Goal: Information Seeking & Learning: Learn about a topic

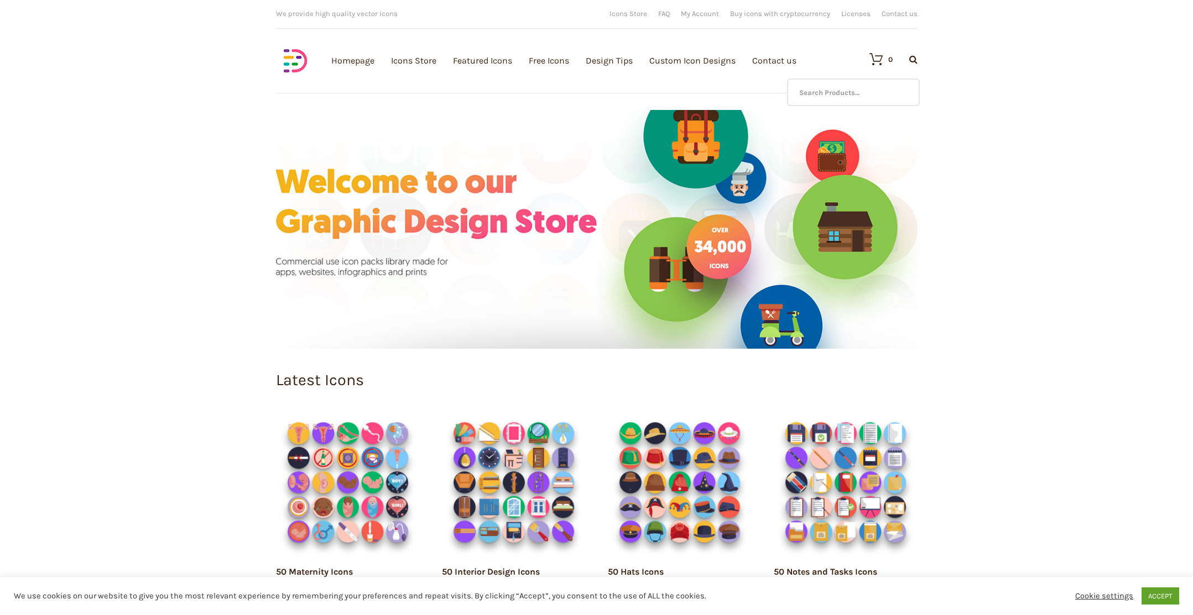
click at [919, 62] on div "Download full vector icon packs Customisable vector illustrations We provide hi…" at bounding box center [597, 55] width 664 height 110
click at [883, 84] on input "text" at bounding box center [853, 93] width 133 height 28
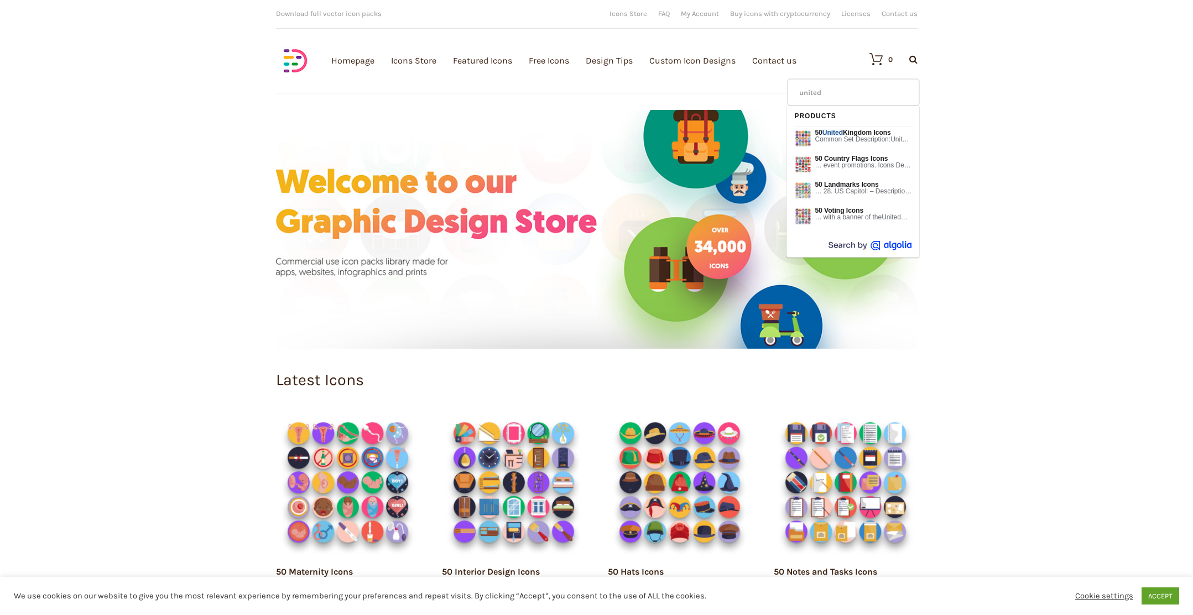
type input "united"
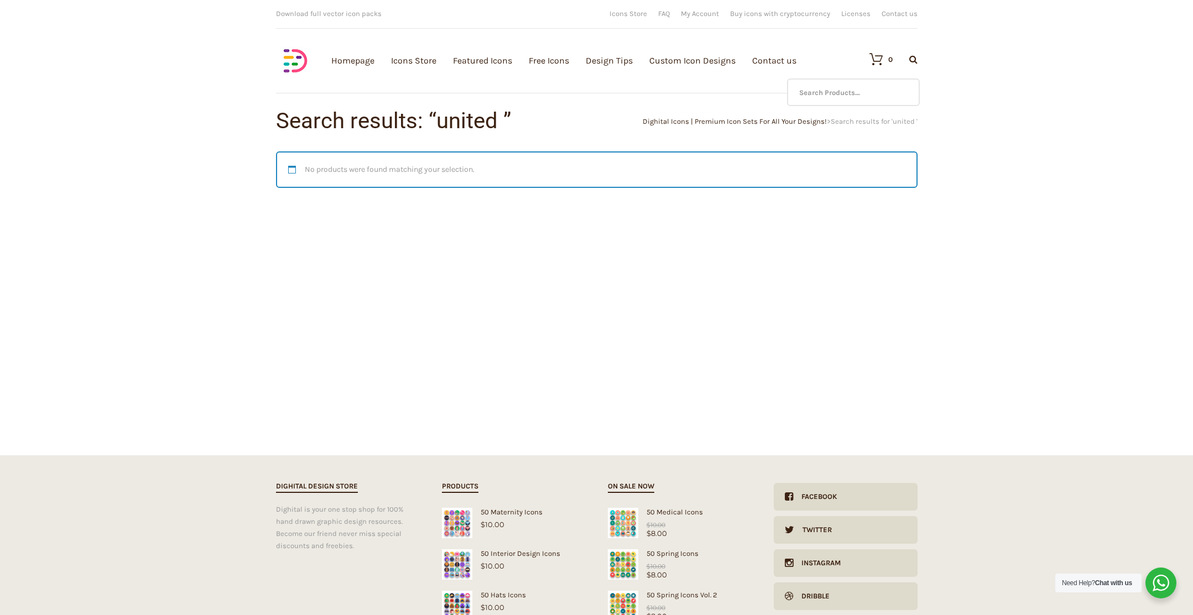
click at [912, 60] on icon at bounding box center [913, 59] width 8 height 9
click at [870, 84] on input "text" at bounding box center [853, 93] width 133 height 28
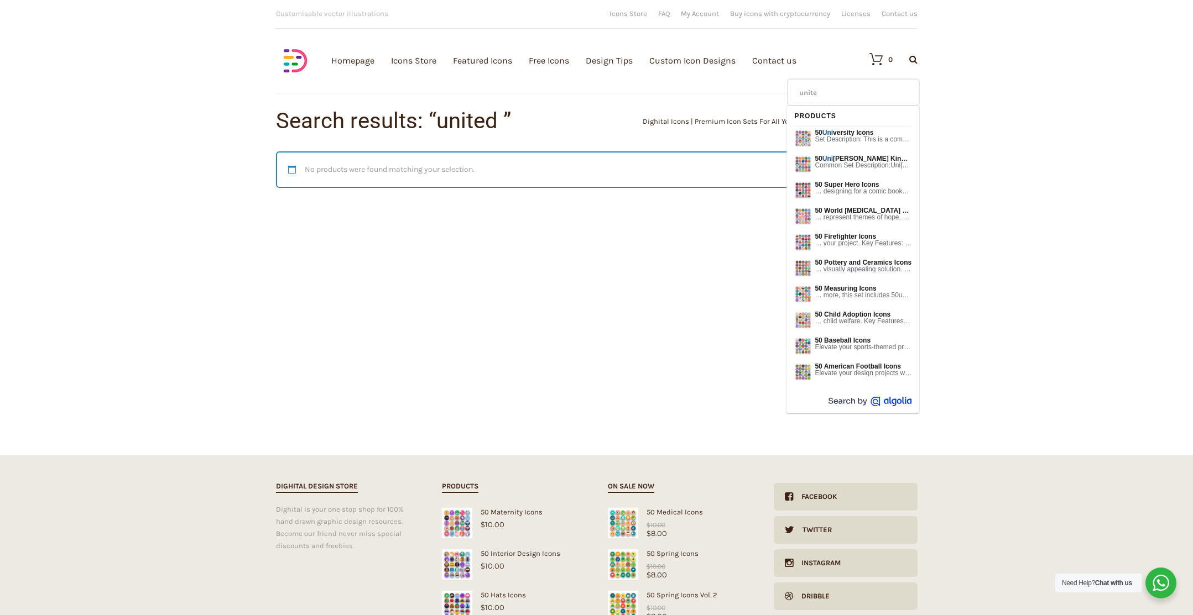
type input "united"
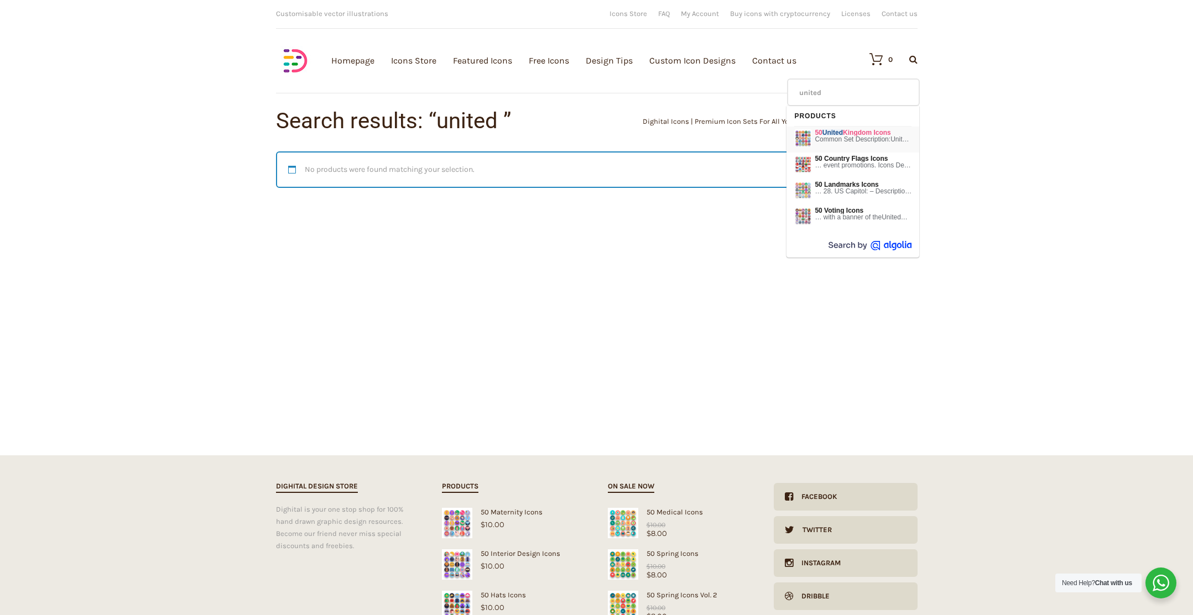
click at [876, 137] on span "Common Set Description: United Kingdom Icons This set includes 50 …" at bounding box center [863, 139] width 97 height 7
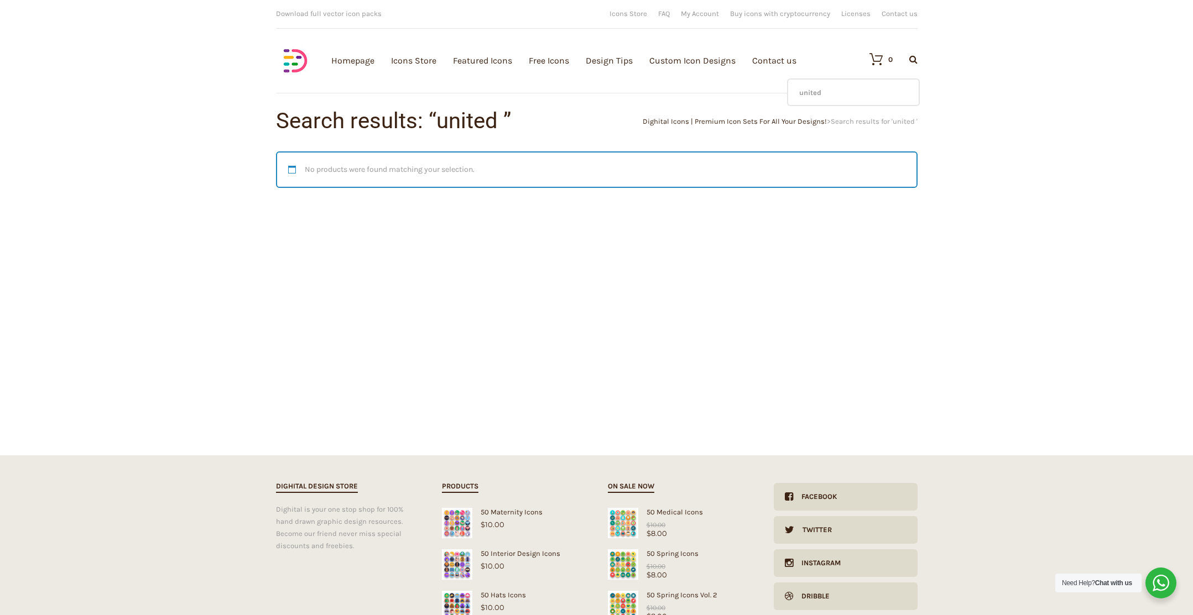
click at [919, 61] on div "Download full vector icon packs Customisable vector illustrations We provide hi…" at bounding box center [597, 55] width 664 height 110
click at [915, 60] on icon at bounding box center [913, 59] width 8 height 9
click at [859, 93] on input "united" at bounding box center [853, 93] width 133 height 28
drag, startPoint x: 988, startPoint y: 84, endPoint x: 938, endPoint y: 63, distance: 53.3
click at [988, 83] on div "Homepage Icons Store Featured Icons Free Icons Design Tips Custom Icon Designs …" at bounding box center [596, 395] width 1193 height 790
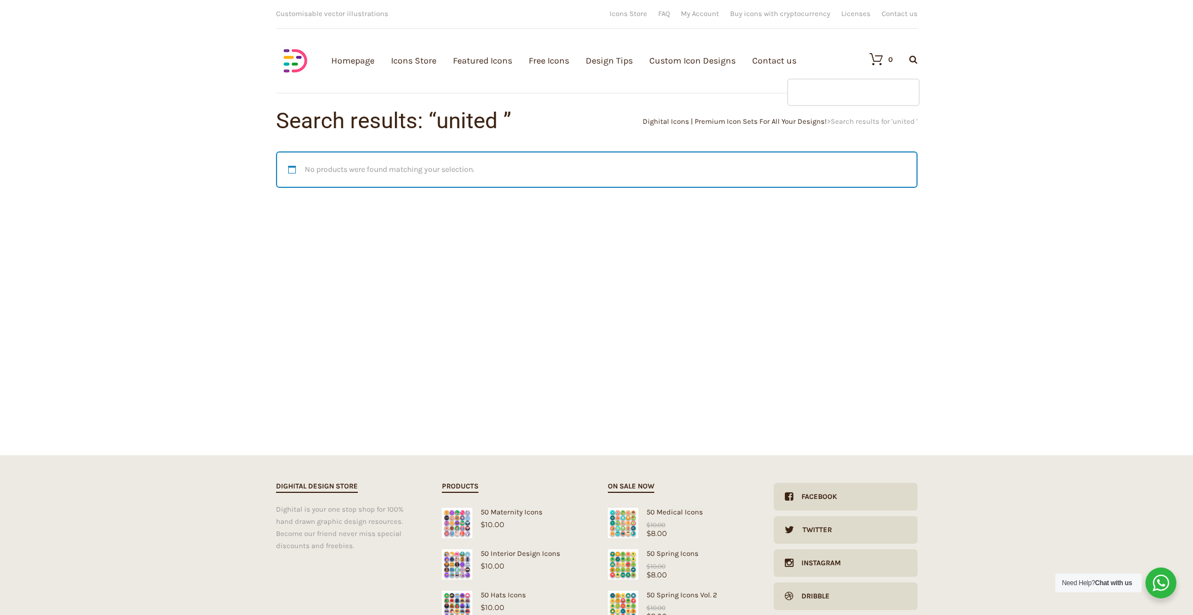
click at [913, 60] on icon at bounding box center [913, 59] width 8 height 9
click at [869, 93] on input "text" at bounding box center [853, 93] width 133 height 28
drag, startPoint x: 315, startPoint y: 68, endPoint x: 291, endPoint y: 68, distance: 24.3
click at [316, 68] on div "Homepage Icons Store Featured Icons Free Icons Design Tips Custom Icon Designs …" at bounding box center [596, 61] width 641 height 42
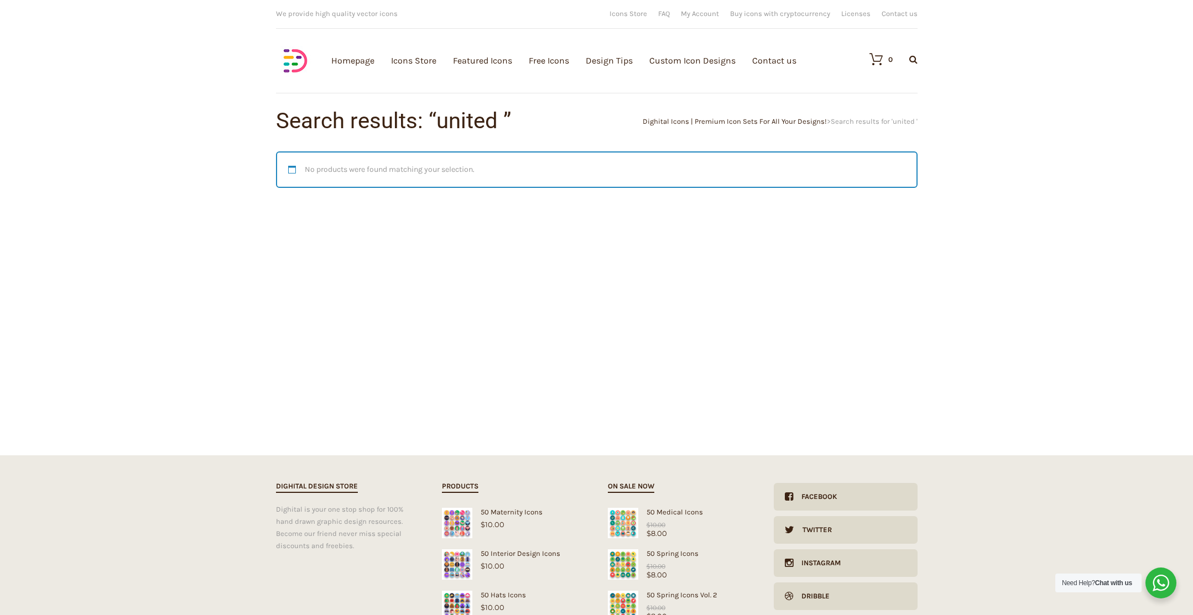
click at [291, 68] on img at bounding box center [295, 60] width 39 height 39
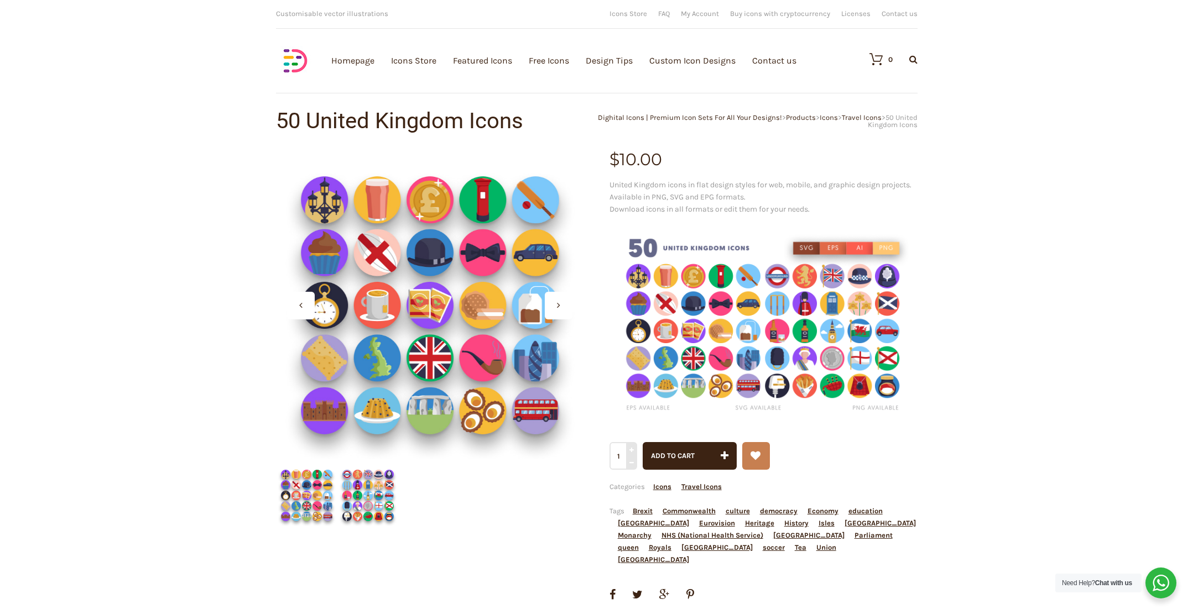
click at [565, 304] on div at bounding box center [559, 306] width 28 height 28
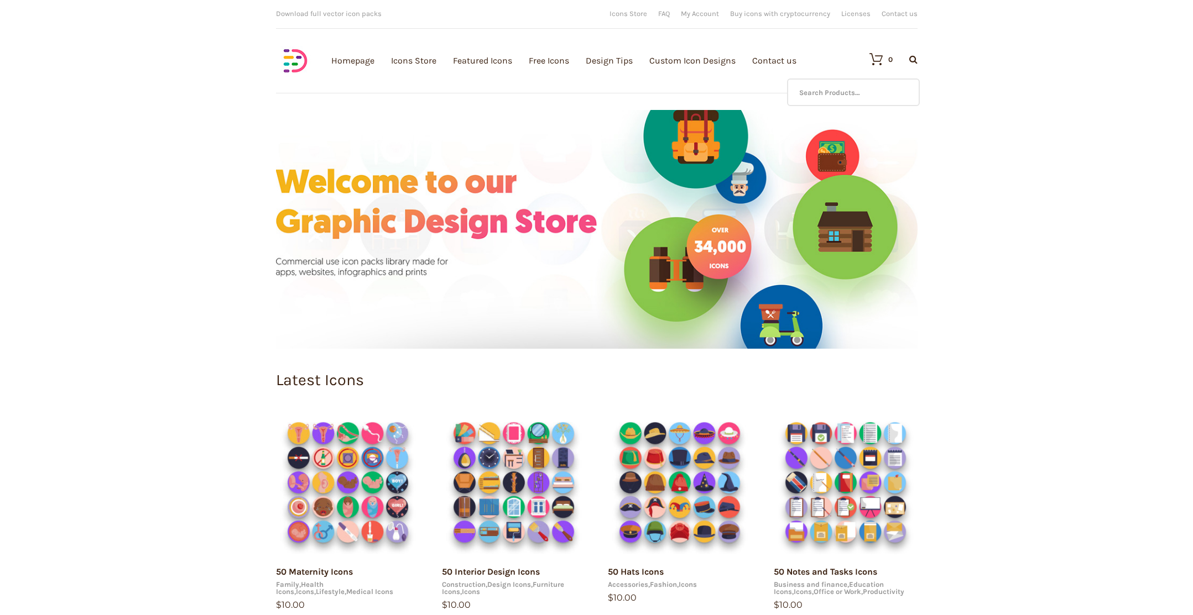
click at [913, 55] on icon at bounding box center [913, 59] width 8 height 9
click at [845, 97] on input "Search Products…" at bounding box center [853, 93] width 133 height 28
click at [821, 102] on li "No products in the cart." at bounding box center [815, 100] width 125 height 18
click at [797, 101] on li "No products in the cart." at bounding box center [815, 100] width 125 height 18
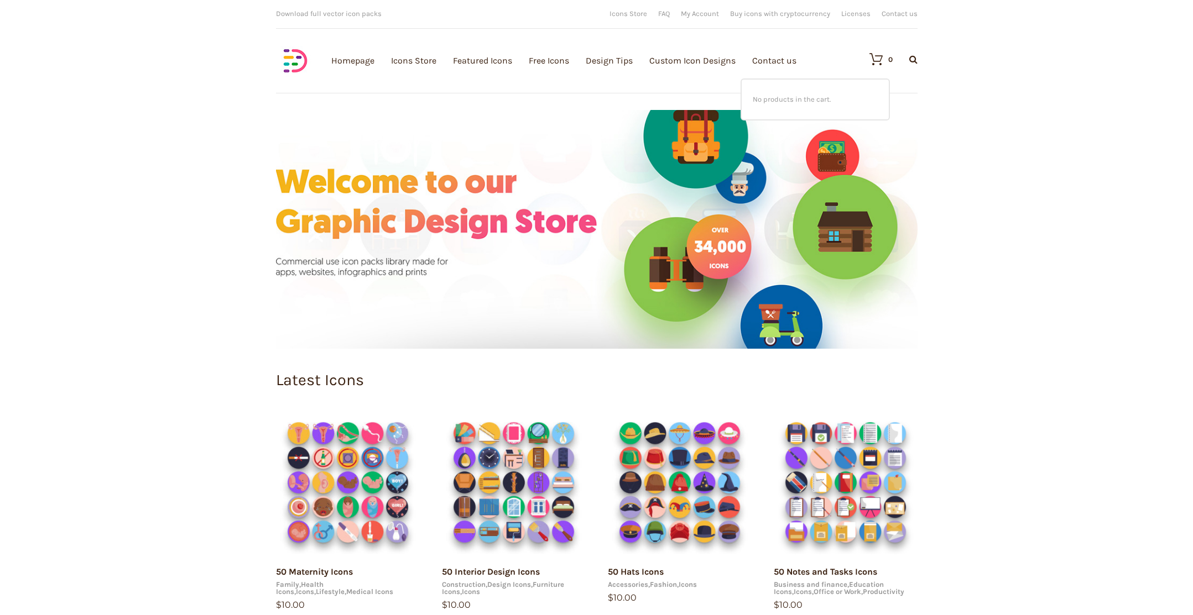
click at [771, 101] on li "No products in the cart." at bounding box center [815, 100] width 125 height 18
click at [915, 68] on div "0 Search Products… No products in the cart." at bounding box center [887, 59] width 59 height 39
click at [912, 61] on icon at bounding box center [913, 59] width 8 height 9
click at [865, 89] on input "text" at bounding box center [853, 93] width 133 height 28
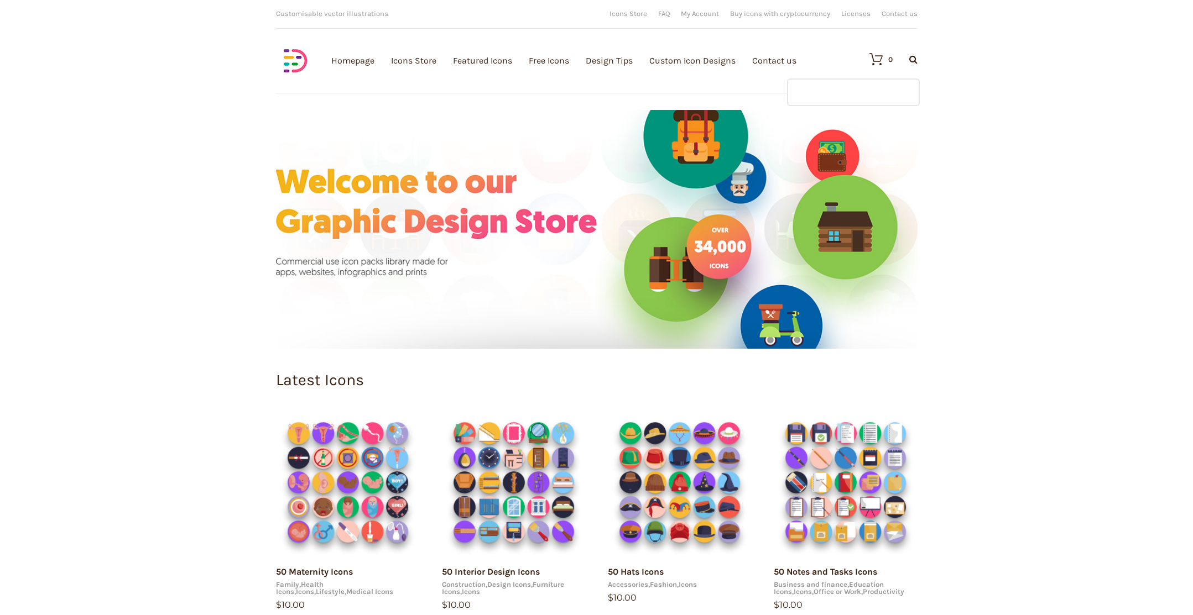
click at [865, 89] on input "text" at bounding box center [853, 93] width 133 height 28
type input "a"
click at [917, 62] on div "Download full vector icon packs Customisable vector illustrations We provide hi…" at bounding box center [597, 55] width 664 height 110
click at [858, 93] on input "text" at bounding box center [853, 93] width 133 height 28
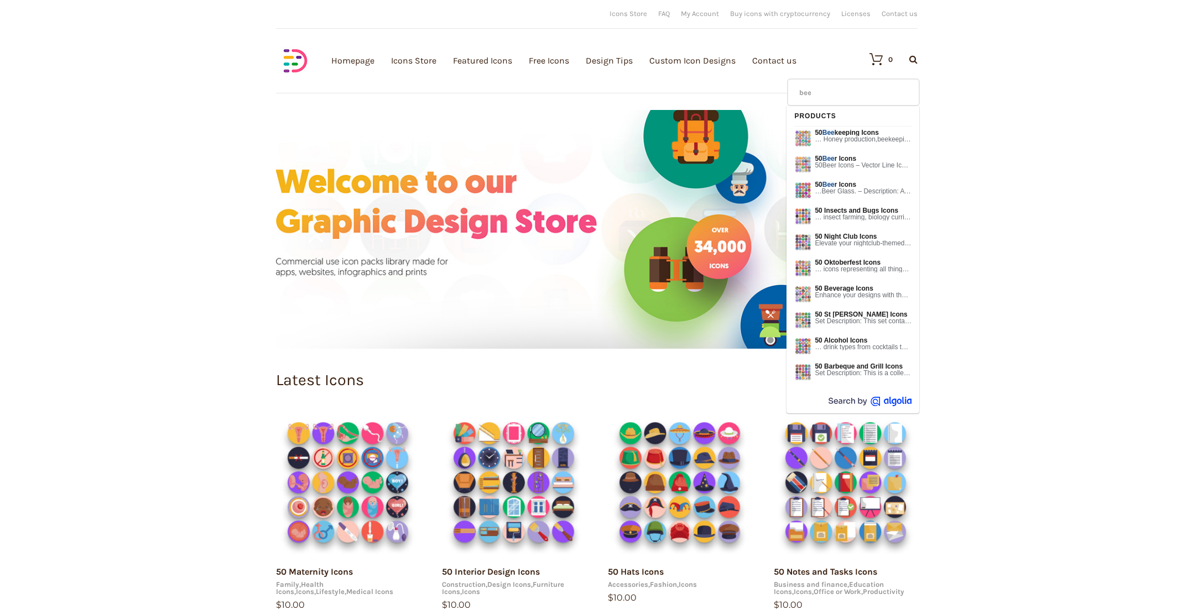
type input "beer"
click at [851, 133] on span "50 Beer Icons" at bounding box center [863, 132] width 97 height 7
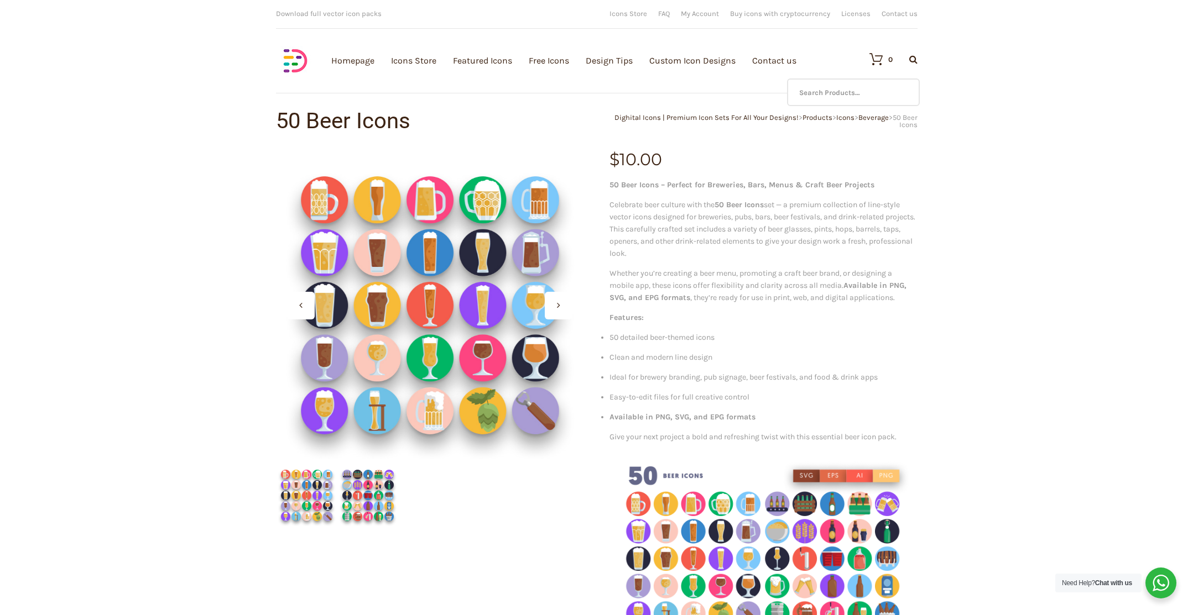
click at [914, 63] on div at bounding box center [905, 59] width 25 height 9
click at [828, 85] on input "text" at bounding box center [853, 93] width 133 height 28
click at [827, 96] on input "beer" at bounding box center [853, 93] width 133 height 28
type input "beer"
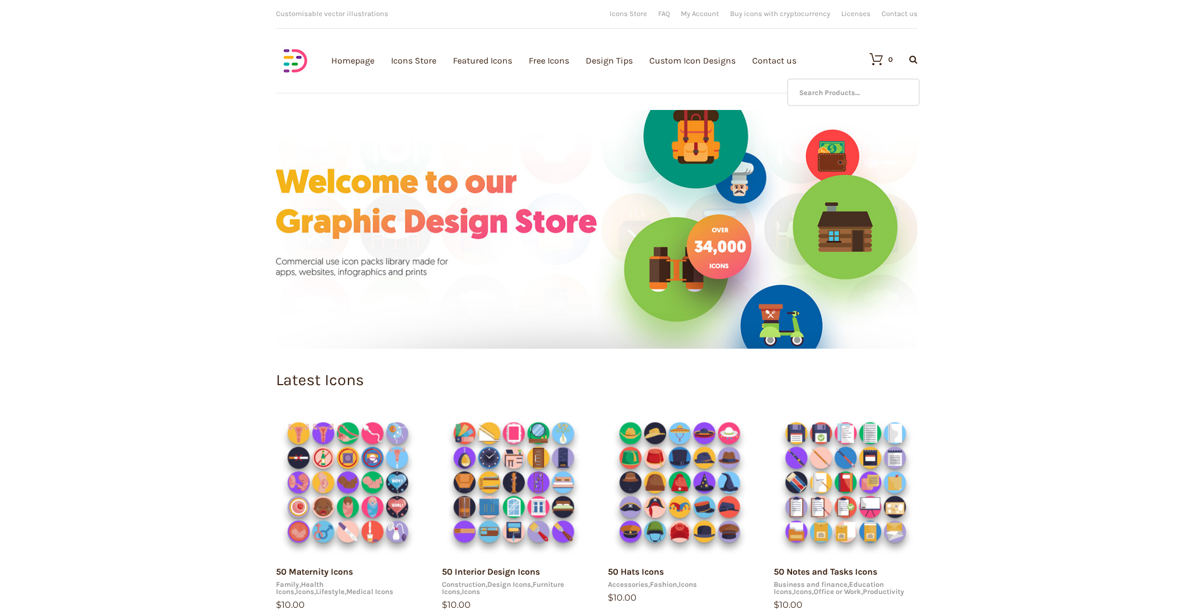
click at [908, 61] on div at bounding box center [905, 59] width 25 height 9
click at [890, 91] on input "text" at bounding box center [853, 93] width 133 height 28
type input "beer"
click at [914, 60] on icon at bounding box center [913, 59] width 8 height 9
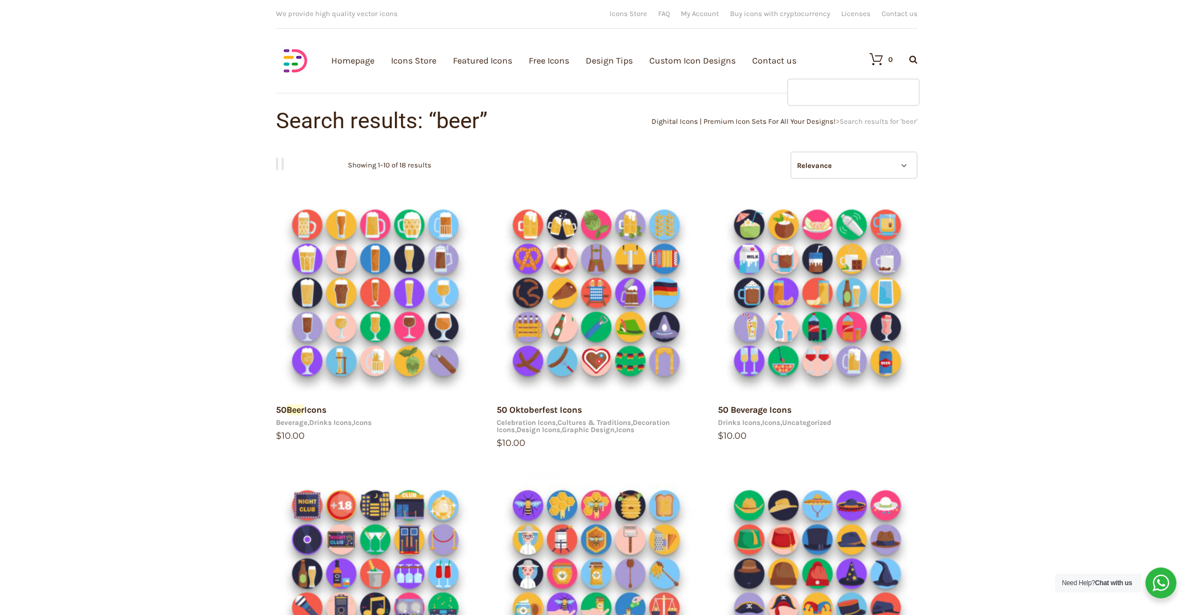
click at [831, 98] on input "text" at bounding box center [853, 93] width 133 height 28
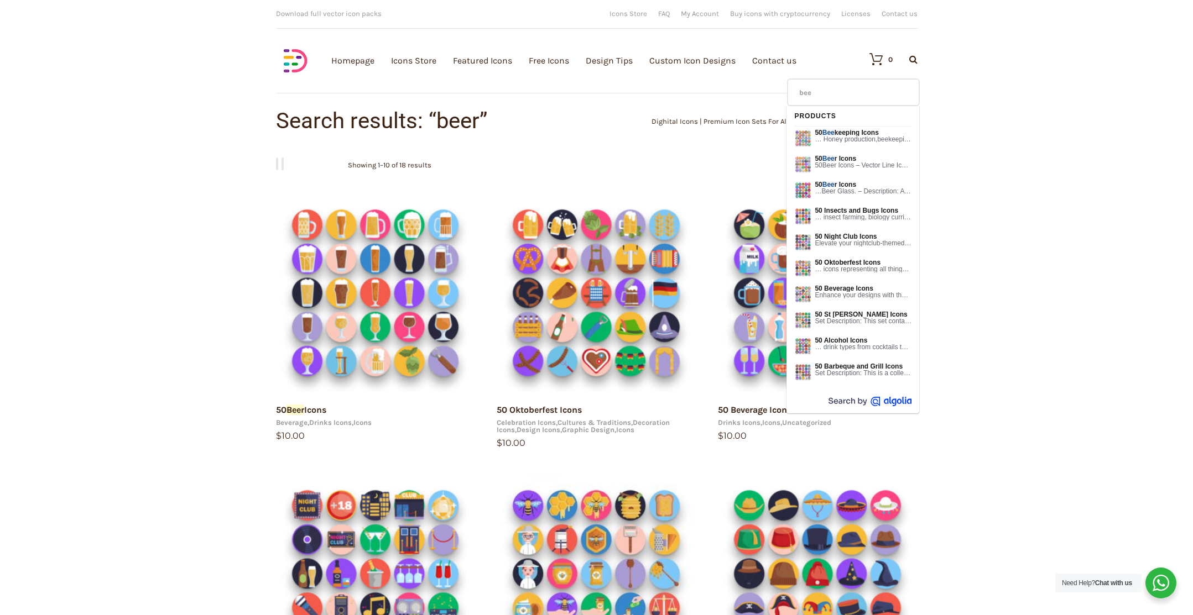
type input "beer"
click at [833, 157] on em "Beer" at bounding box center [829, 159] width 15 height 8
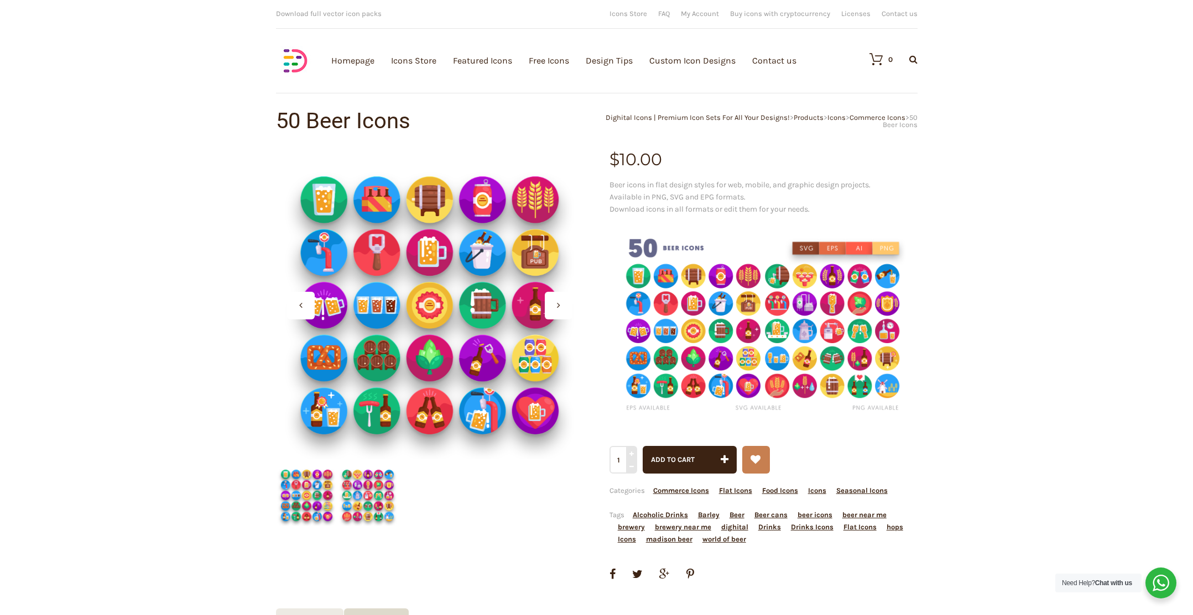
click at [384, 501] on img at bounding box center [367, 495] width 61 height 61
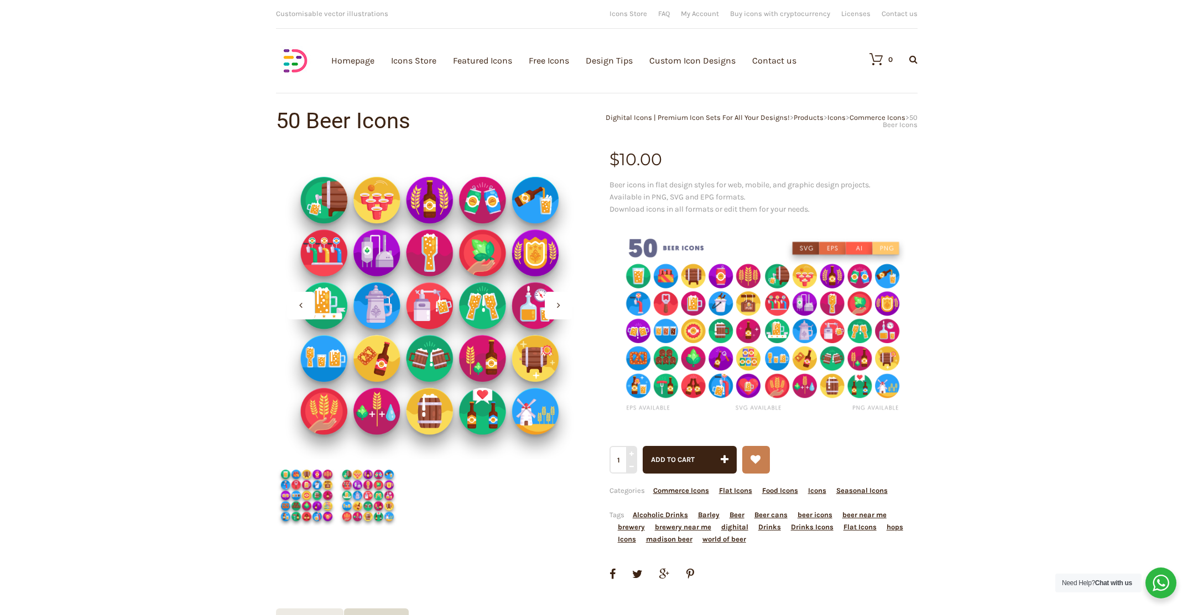
click at [300, 505] on img at bounding box center [306, 495] width 61 height 61
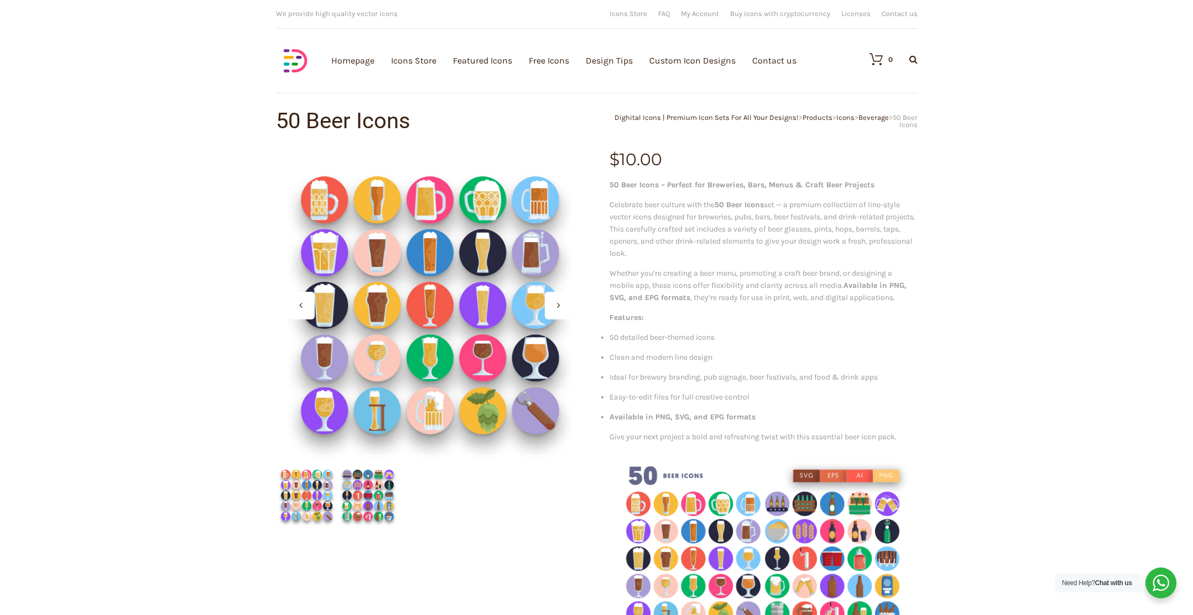
click at [325, 61] on div "Homepage Icons Store Featured Icons Free Icons Design Tips Custom Icon Designs …" at bounding box center [596, 61] width 641 height 42
click at [282, 60] on img at bounding box center [295, 60] width 39 height 39
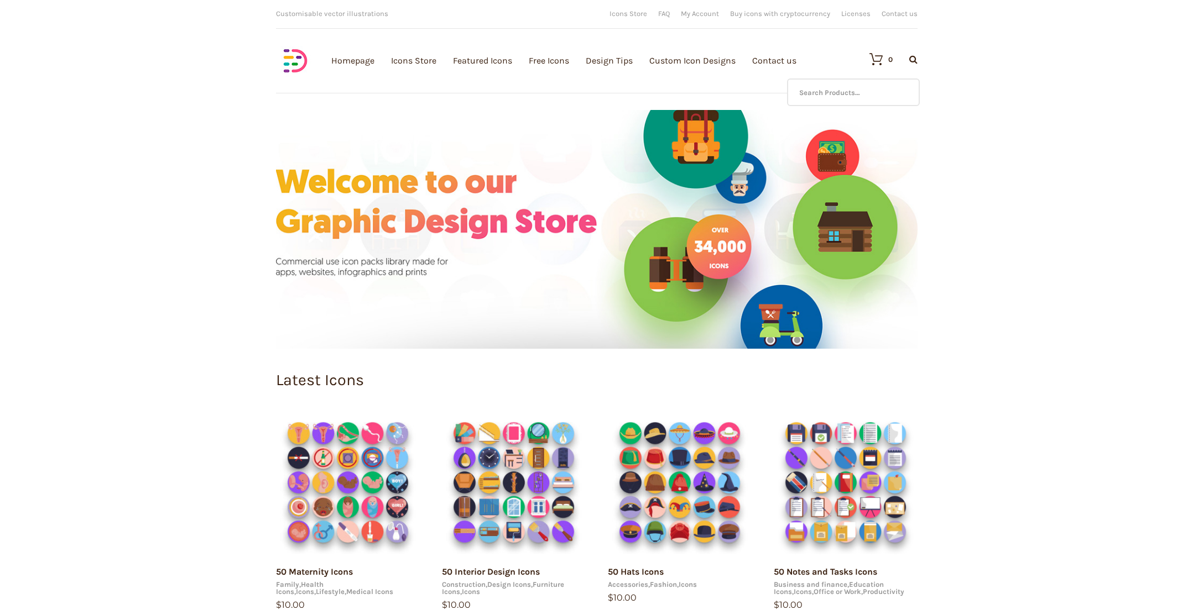
click at [911, 61] on icon at bounding box center [913, 59] width 8 height 9
click at [876, 88] on input "text" at bounding box center [853, 93] width 133 height 28
type input "sea food"
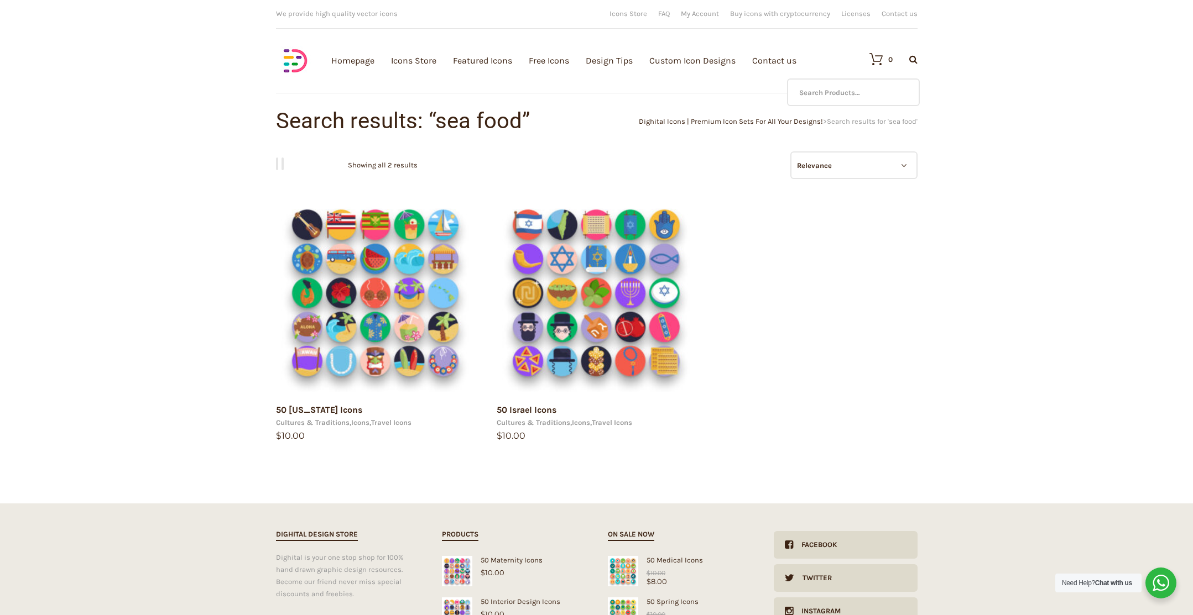
click at [915, 60] on icon at bounding box center [913, 59] width 8 height 9
click at [857, 88] on input "text" at bounding box center [853, 93] width 133 height 28
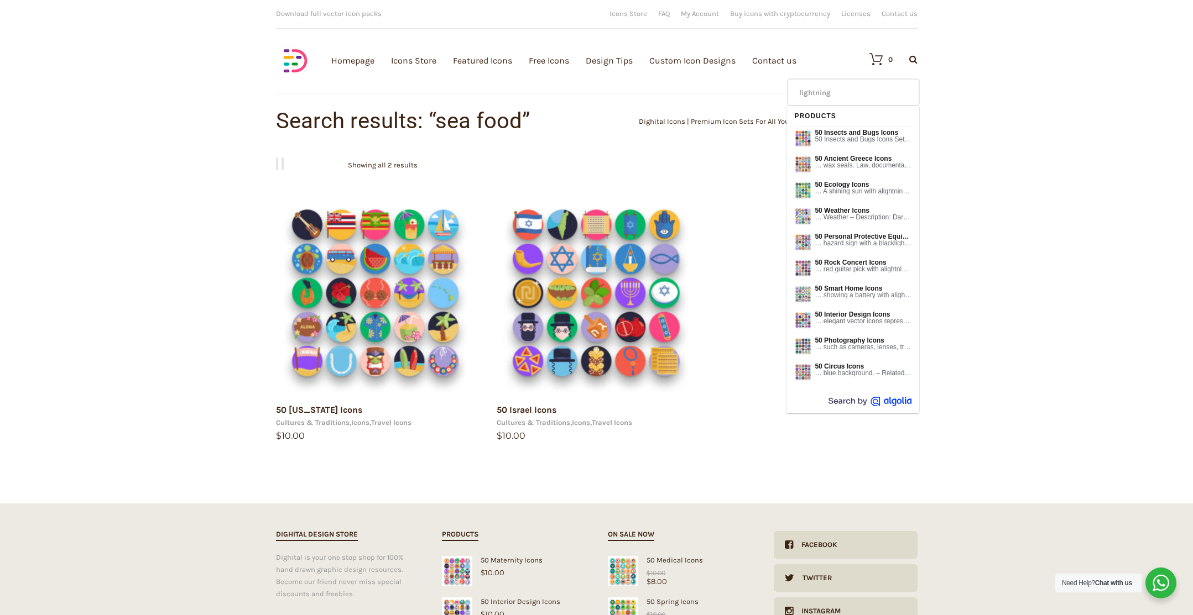
type input "lightning"
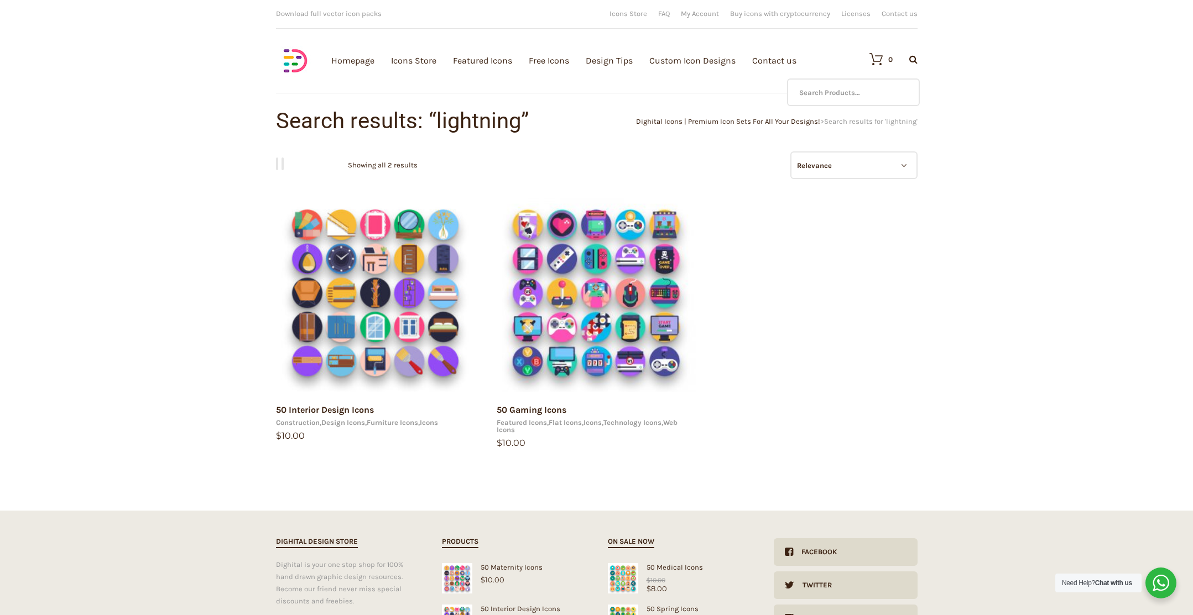
click at [917, 56] on div "Download full vector icon packs Customisable vector illustrations We provide hi…" at bounding box center [597, 55] width 664 height 110
click at [843, 92] on input "text" at bounding box center [853, 93] width 133 height 28
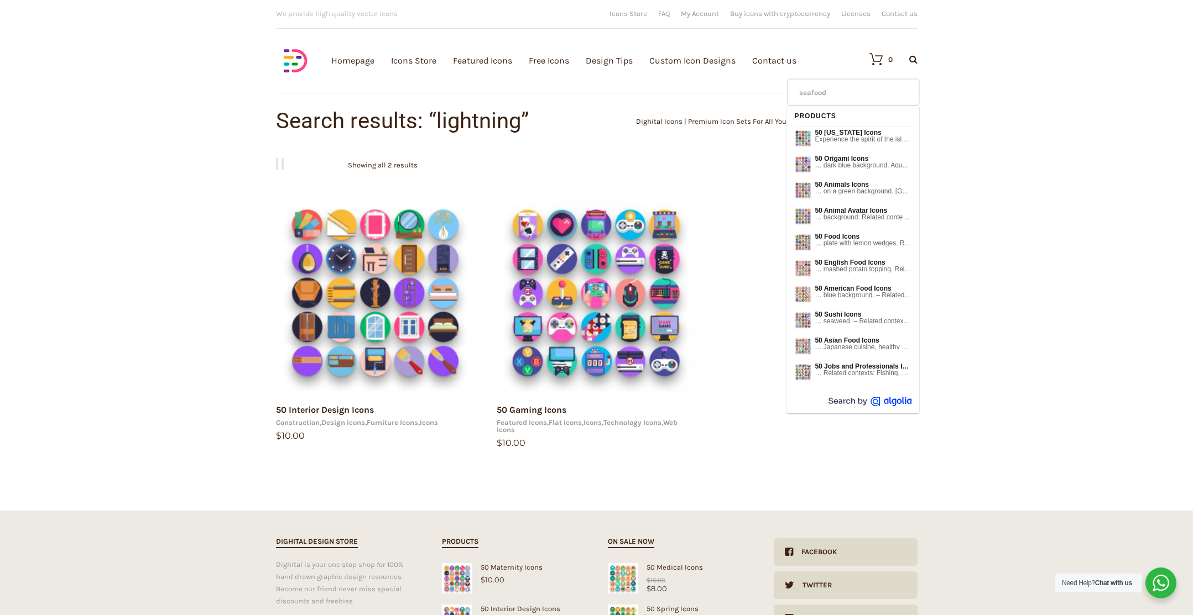
type input "seafood"
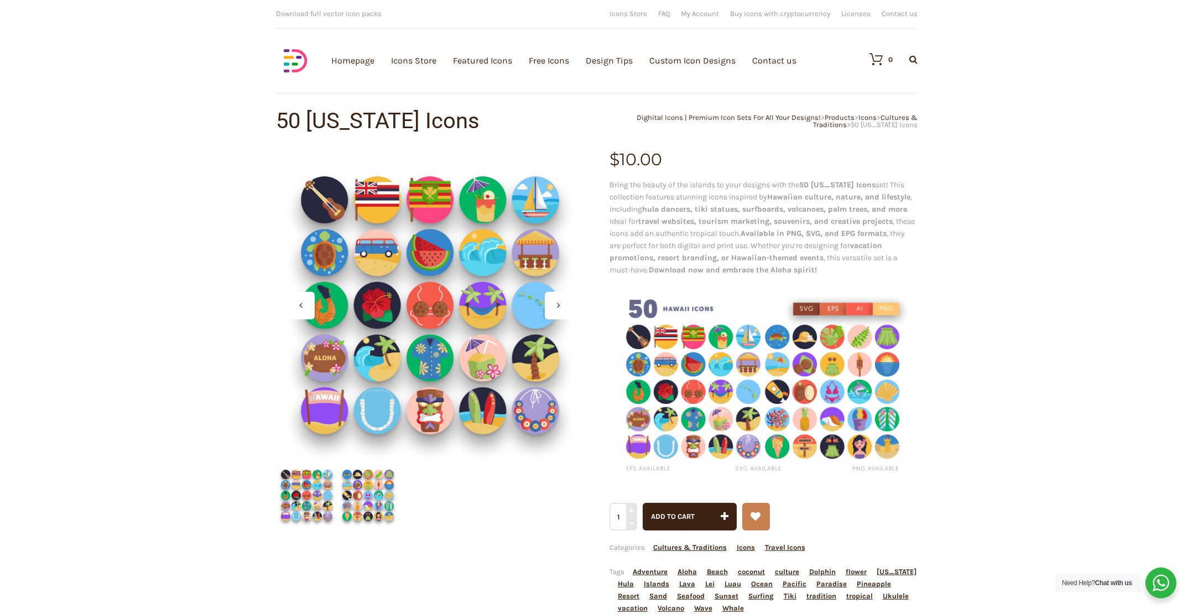
click at [290, 59] on img at bounding box center [295, 60] width 39 height 39
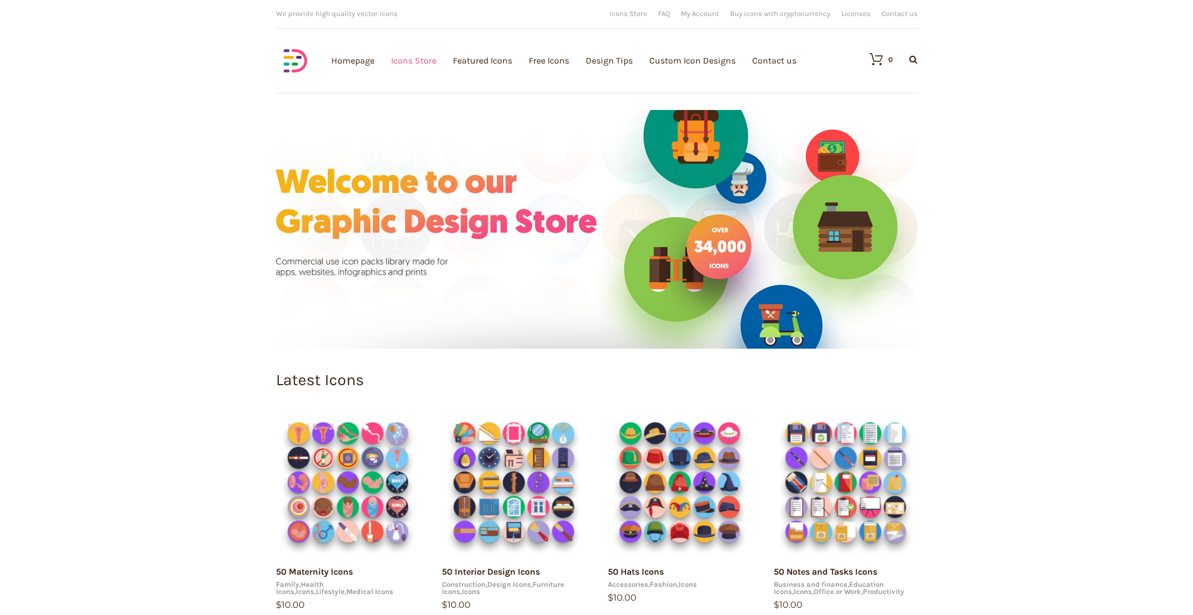
click at [413, 62] on link "Icons Store" at bounding box center [413, 60] width 45 height 121
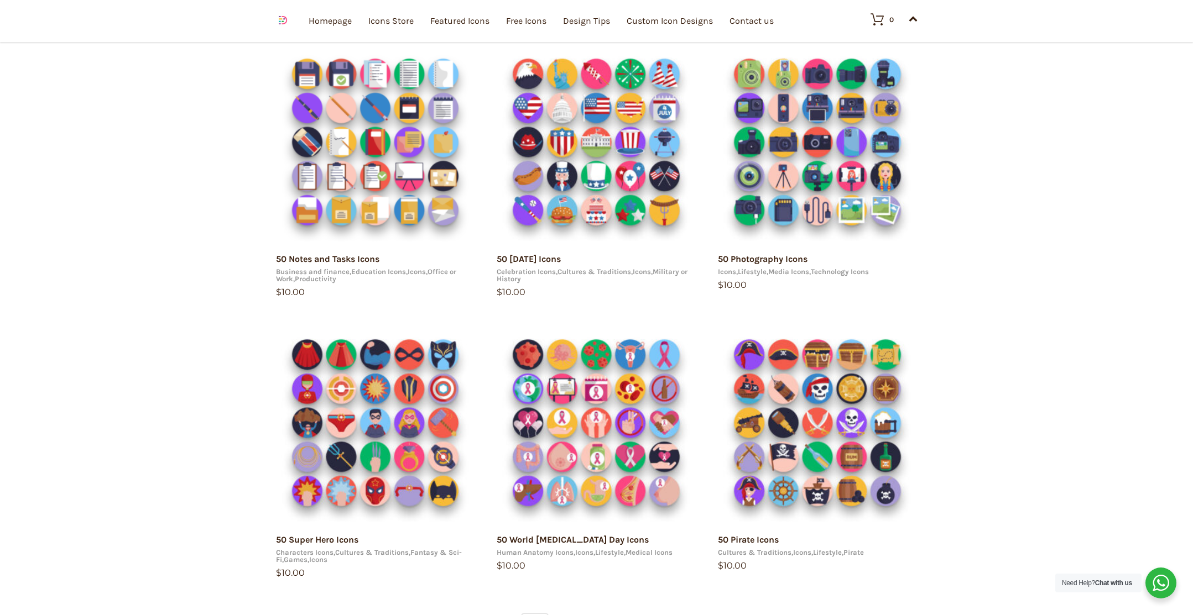
scroll to position [693, 0]
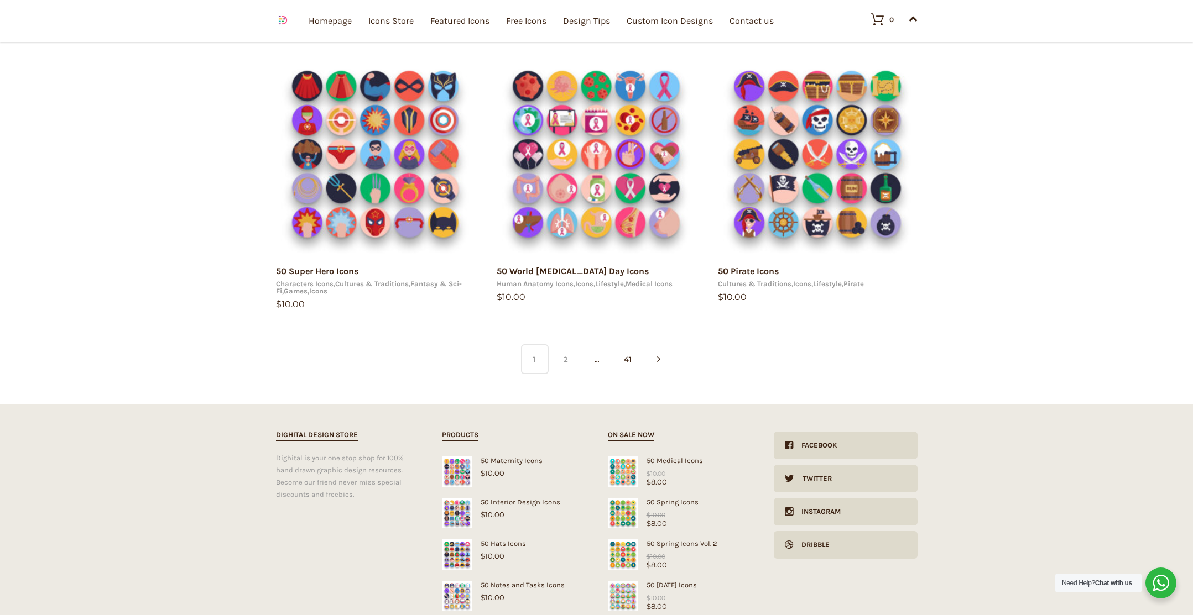
click at [566, 362] on link "2" at bounding box center [566, 360] width 28 height 30
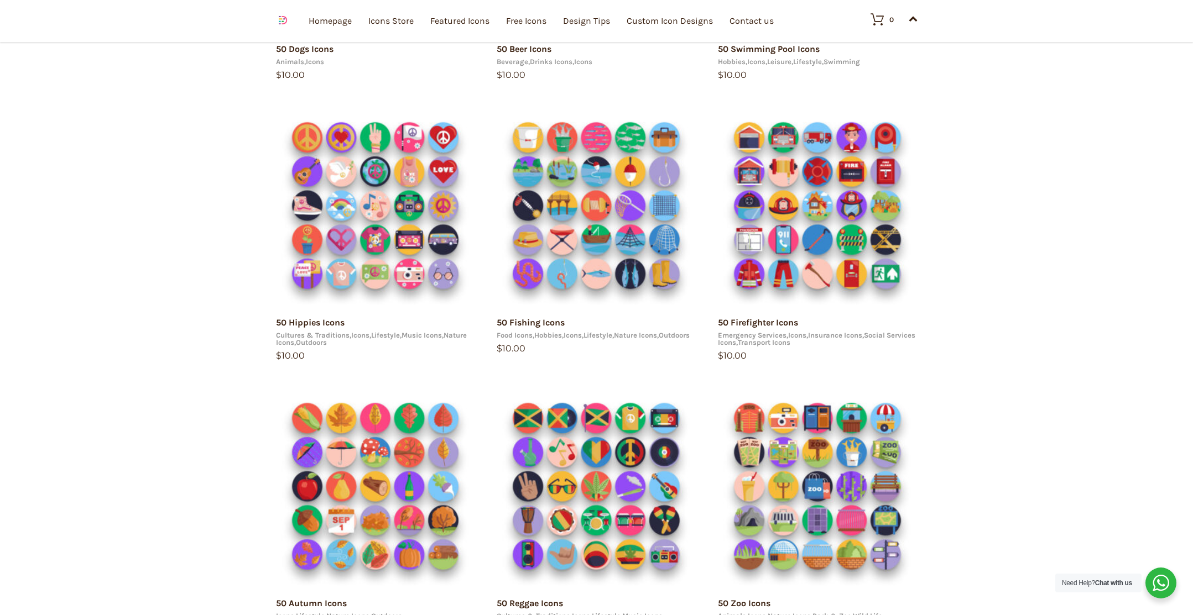
scroll to position [500, 0]
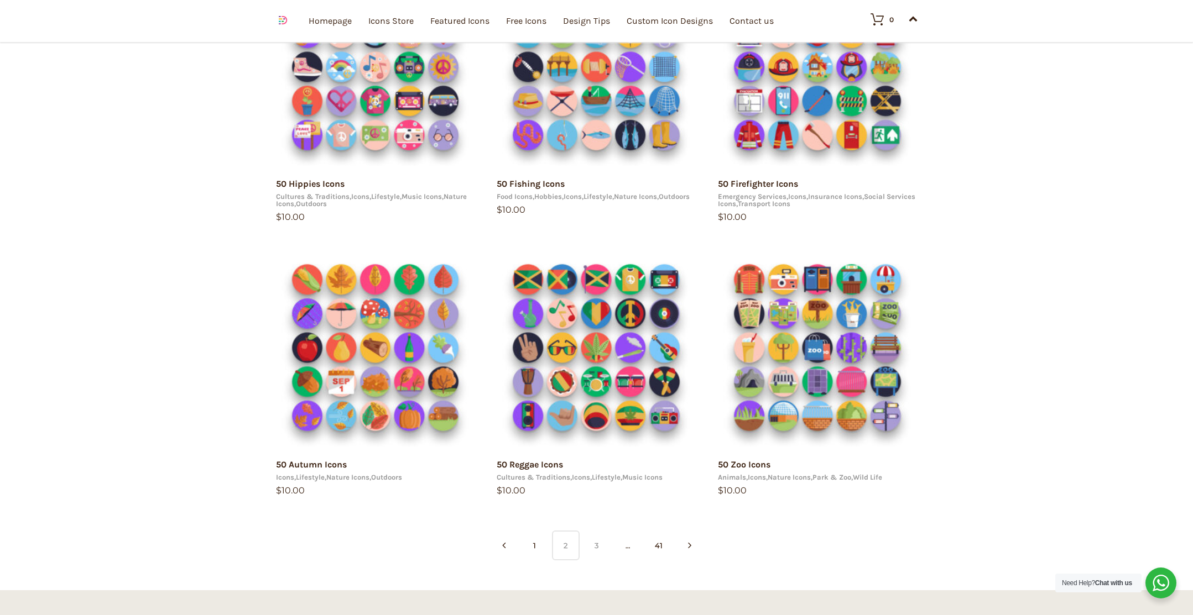
click at [602, 542] on link "3" at bounding box center [597, 546] width 28 height 30
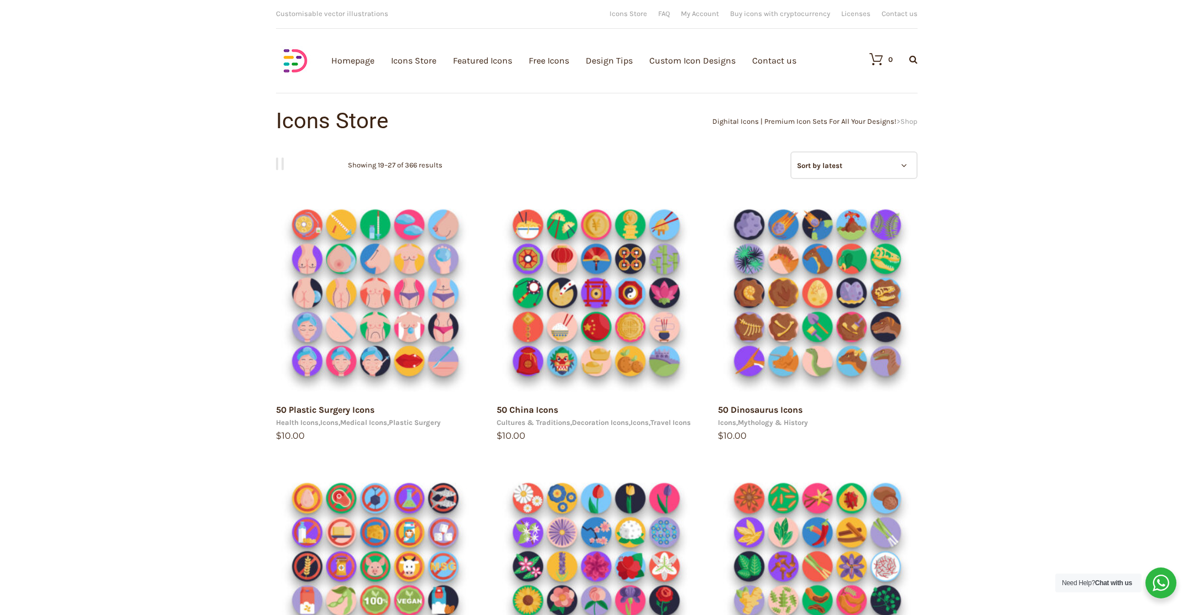
click at [293, 50] on img at bounding box center [295, 60] width 39 height 39
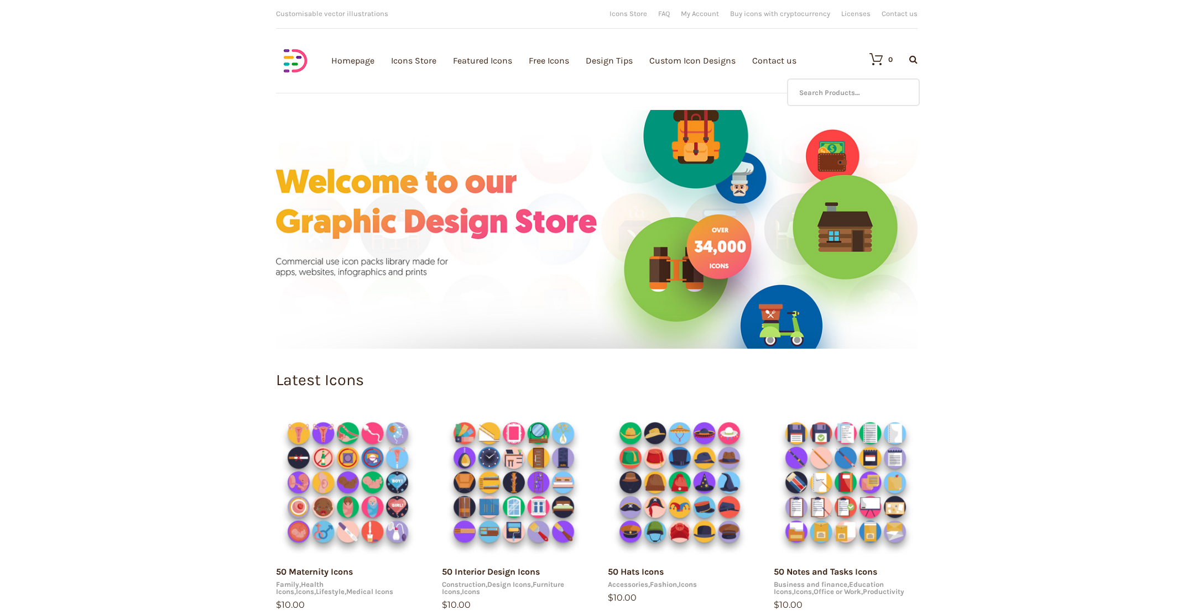
click at [914, 56] on icon at bounding box center [913, 59] width 8 height 9
click at [850, 94] on input "text" at bounding box center [853, 93] width 133 height 28
paste input "Lighting"
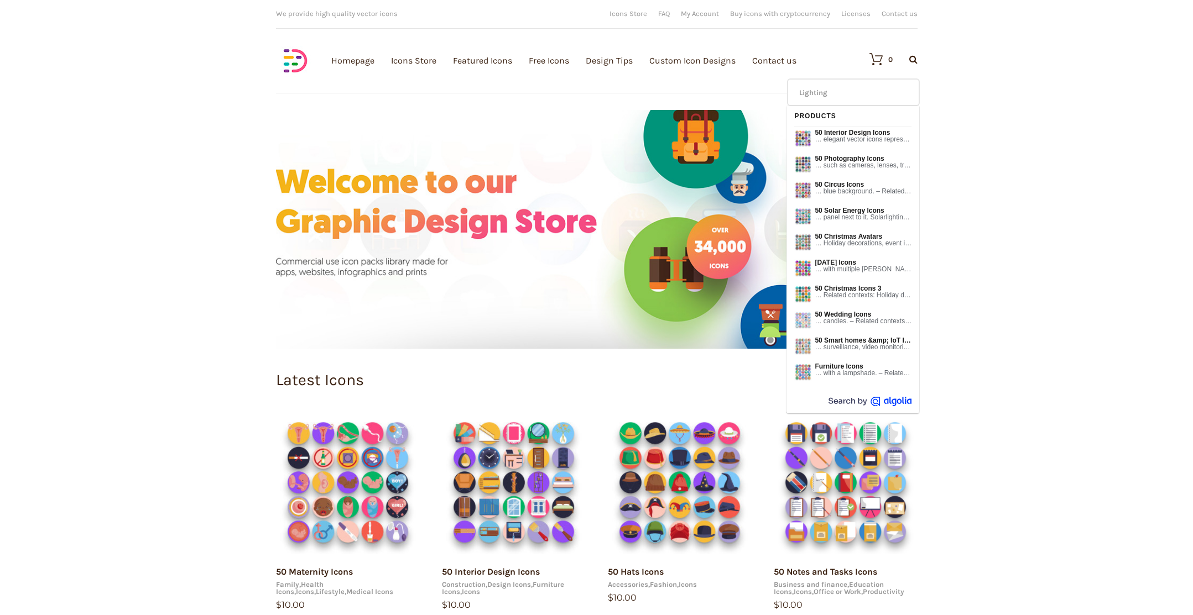
type input "Lighting"
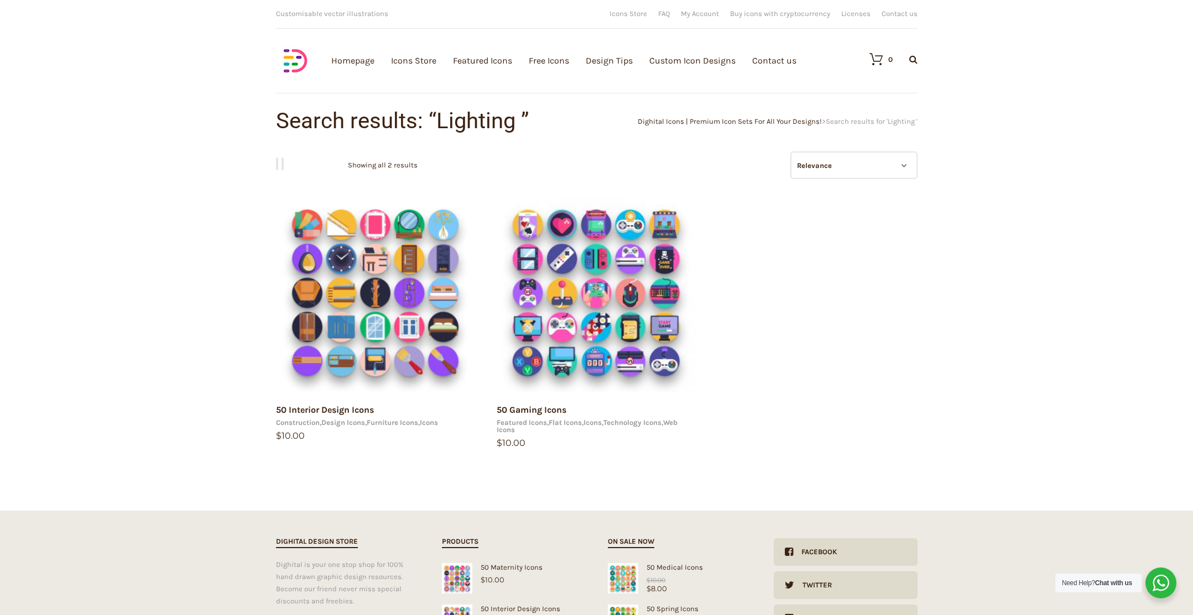
click at [296, 55] on img at bounding box center [295, 60] width 39 height 39
